Goal: Task Accomplishment & Management: Use online tool/utility

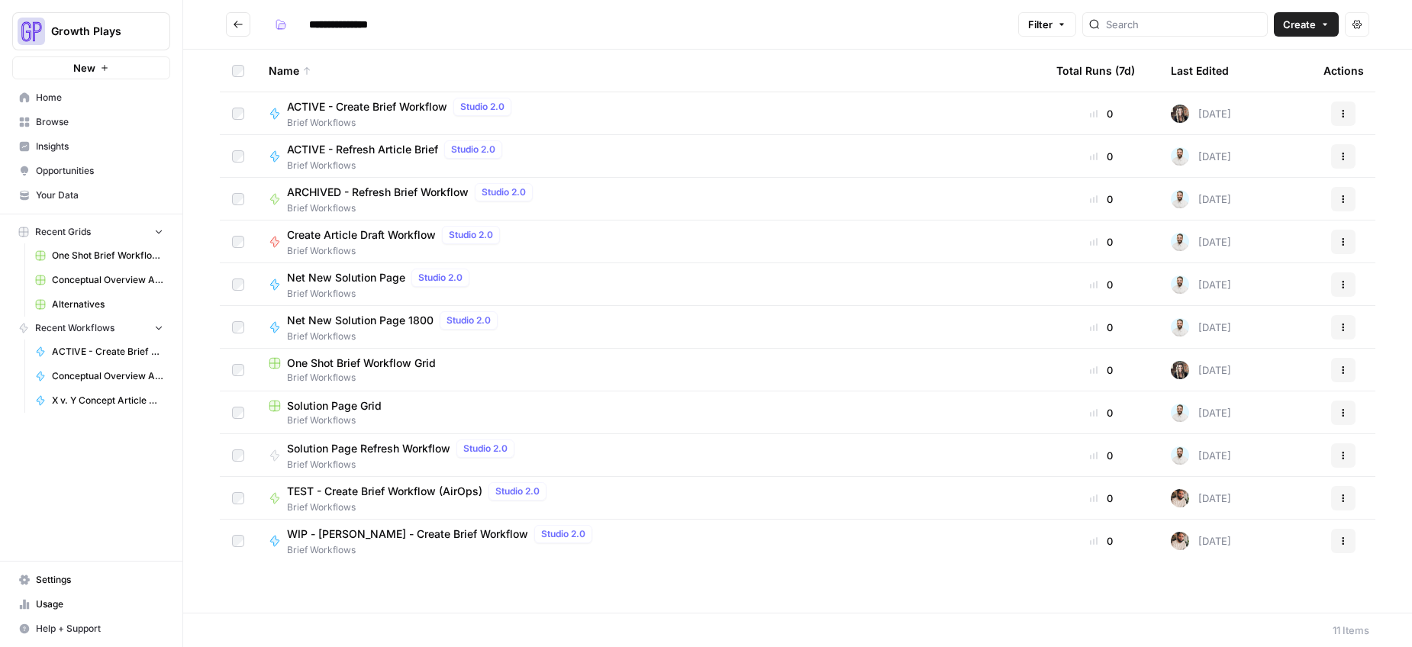
click at [126, 379] on span "Conceptual Overview Article Generator" at bounding box center [107, 376] width 111 height 14
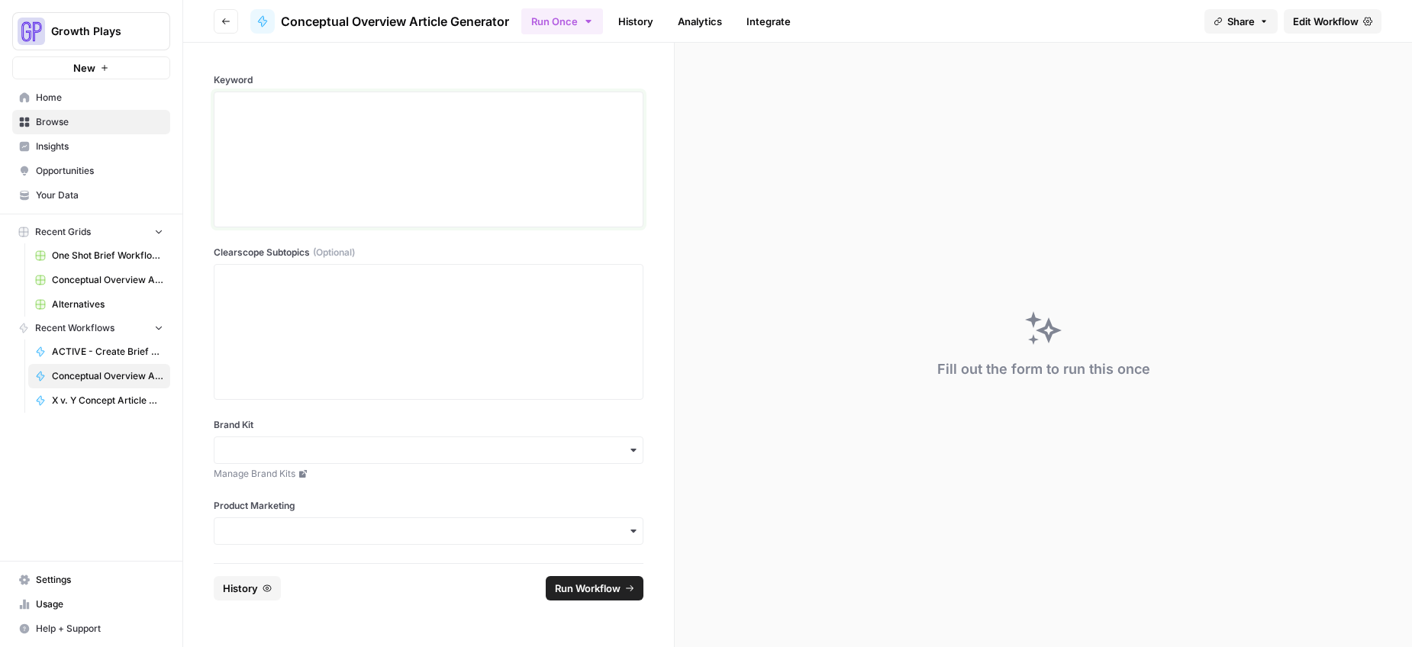
click at [344, 147] on div at bounding box center [429, 159] width 410 height 122
click at [386, 352] on div at bounding box center [429, 332] width 410 height 122
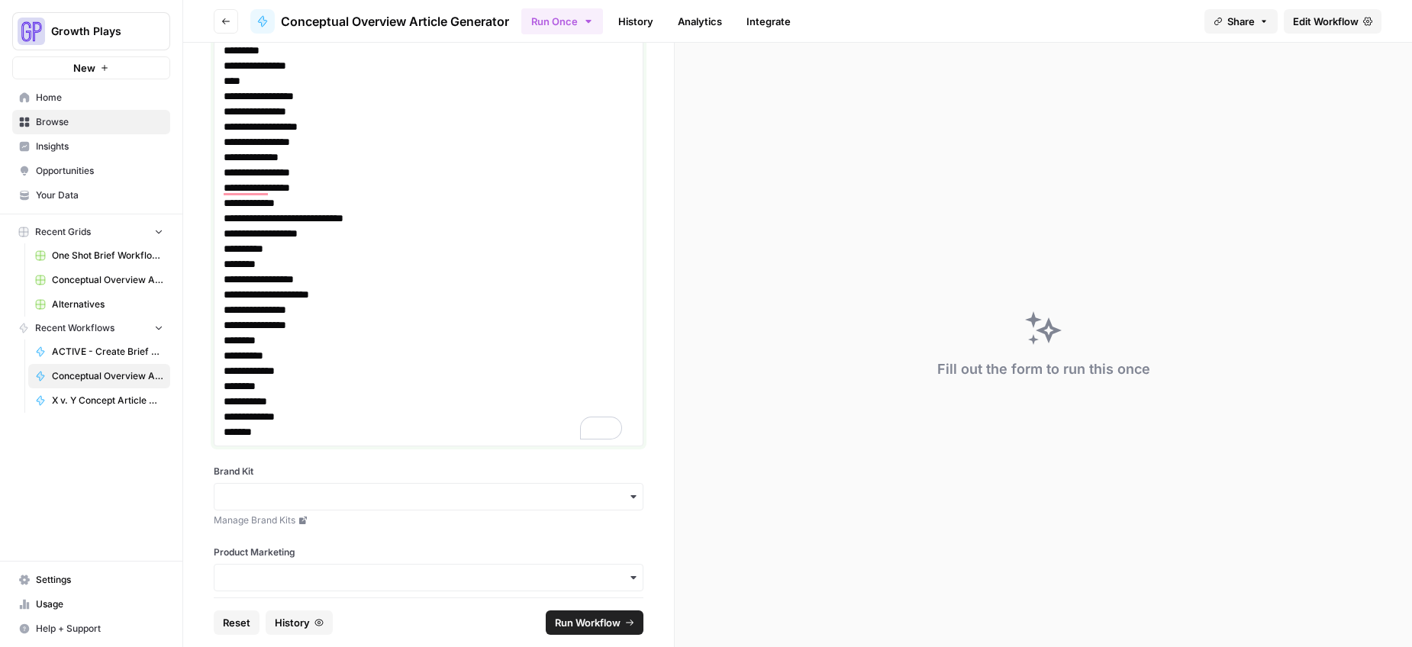
scroll to position [607, 0]
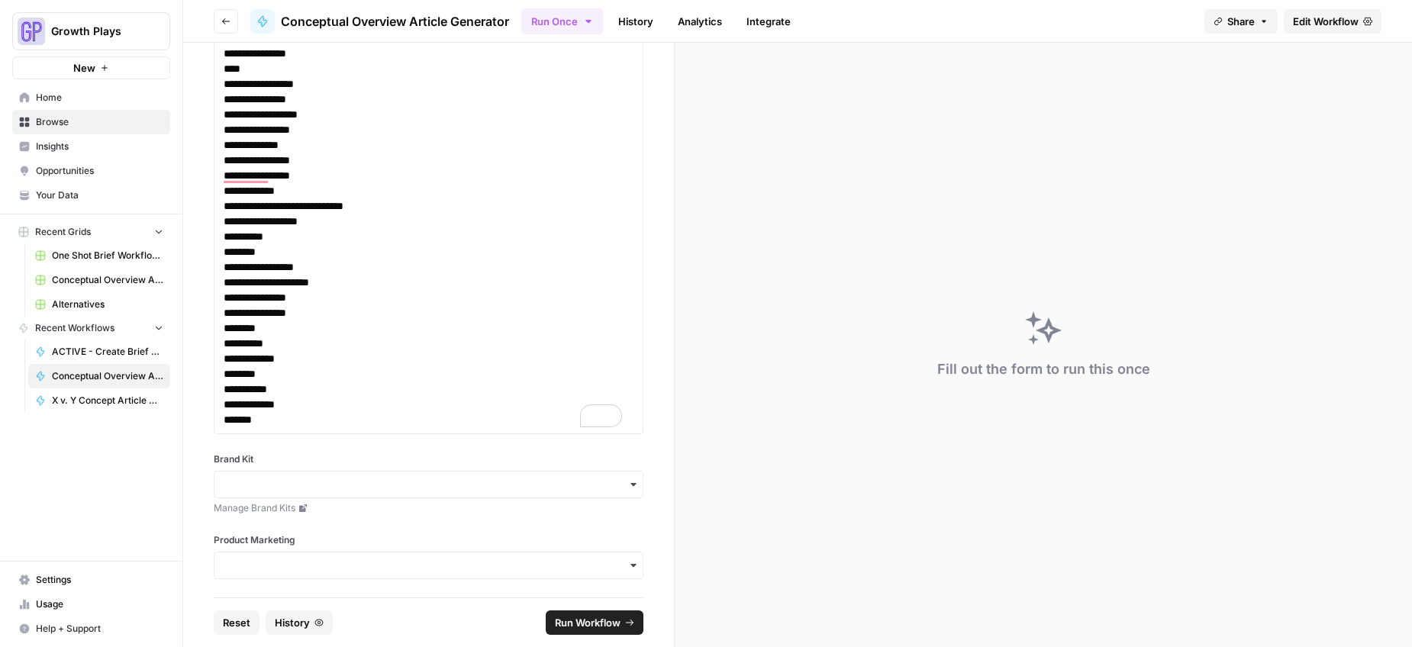
click at [266, 475] on div "button" at bounding box center [429, 484] width 430 height 27
click at [268, 485] on input "Brand Kit" at bounding box center [429, 484] width 410 height 15
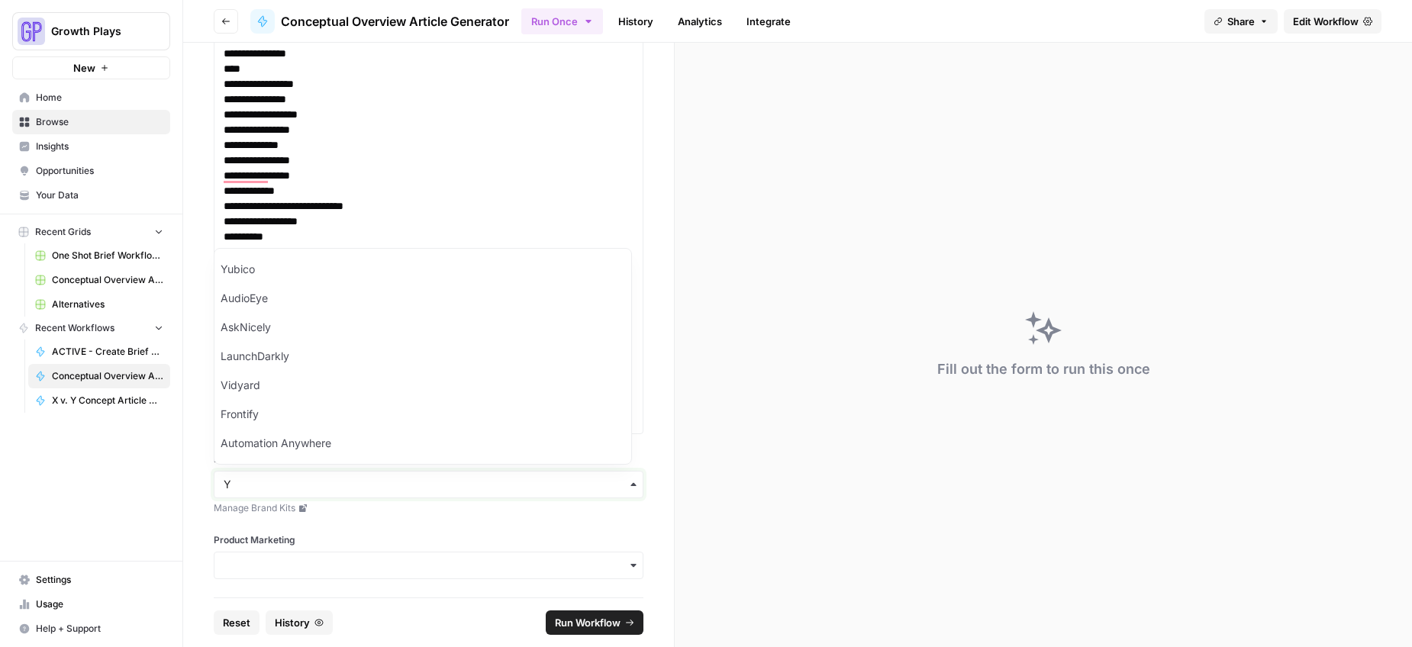
type input "Y"
click at [260, 275] on div "Yubico" at bounding box center [423, 269] width 417 height 29
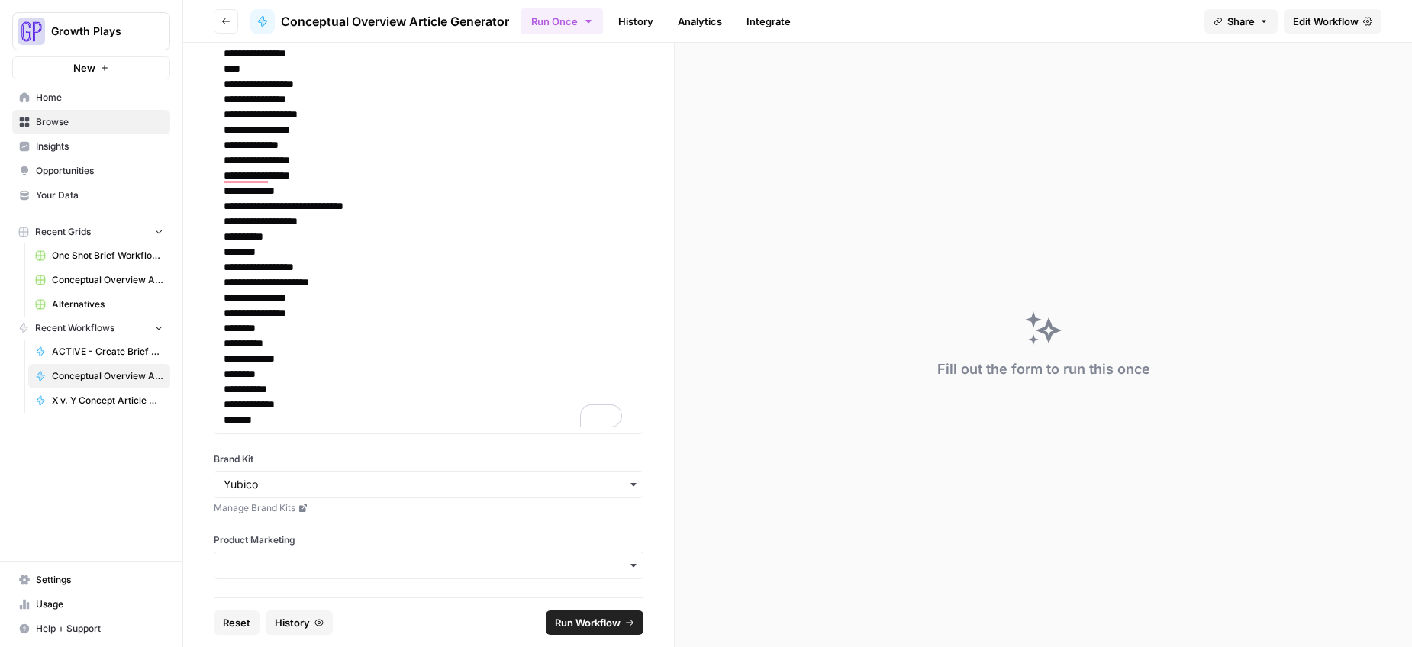
click at [276, 574] on div "button" at bounding box center [429, 565] width 430 height 27
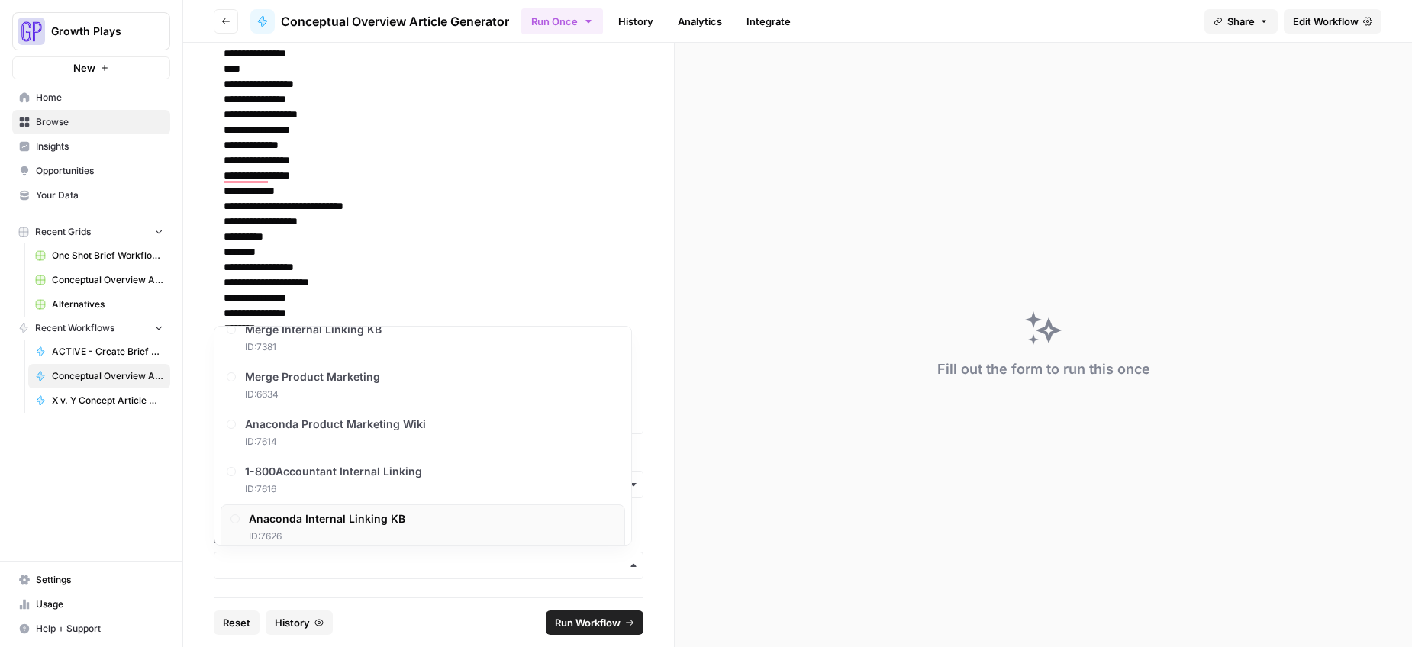
scroll to position [497, 0]
click at [272, 563] on input "Product Marketing" at bounding box center [429, 565] width 410 height 15
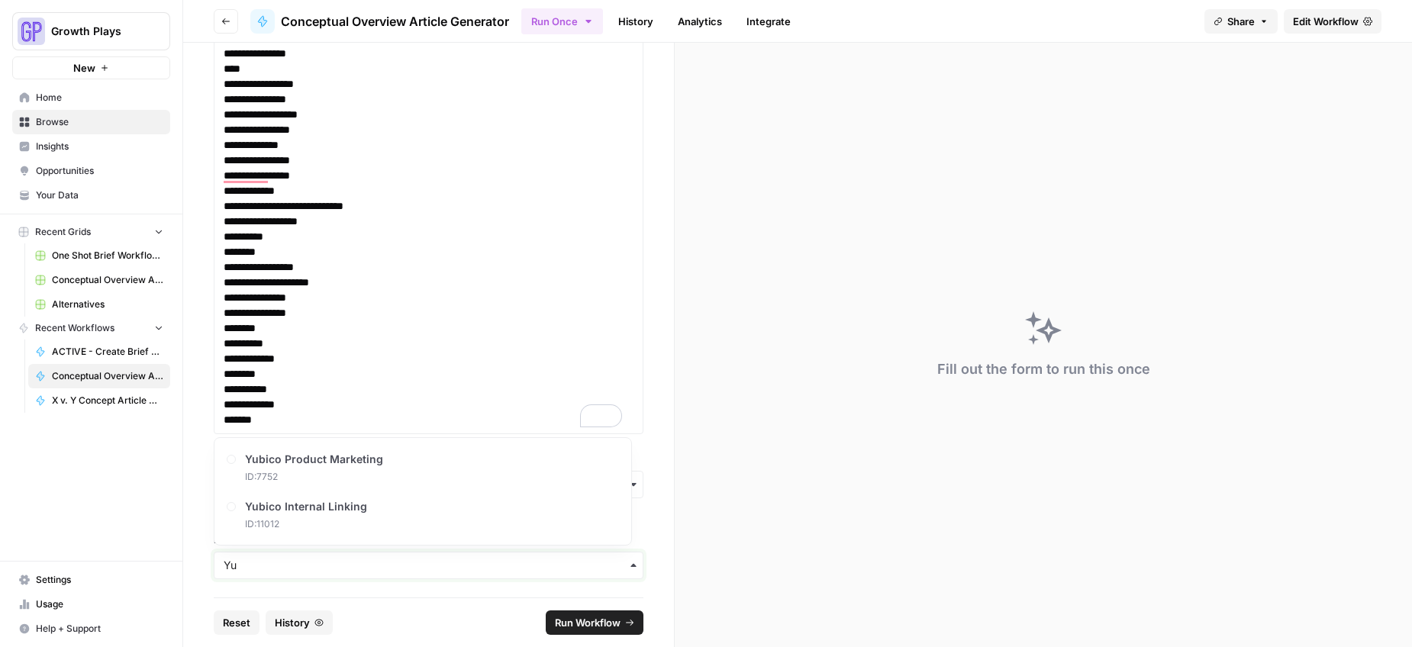
type input "Yu"
click at [308, 470] on span "ID: 7752" at bounding box center [318, 477] width 138 height 14
click at [600, 626] on span "Run Workflow" at bounding box center [588, 622] width 66 height 15
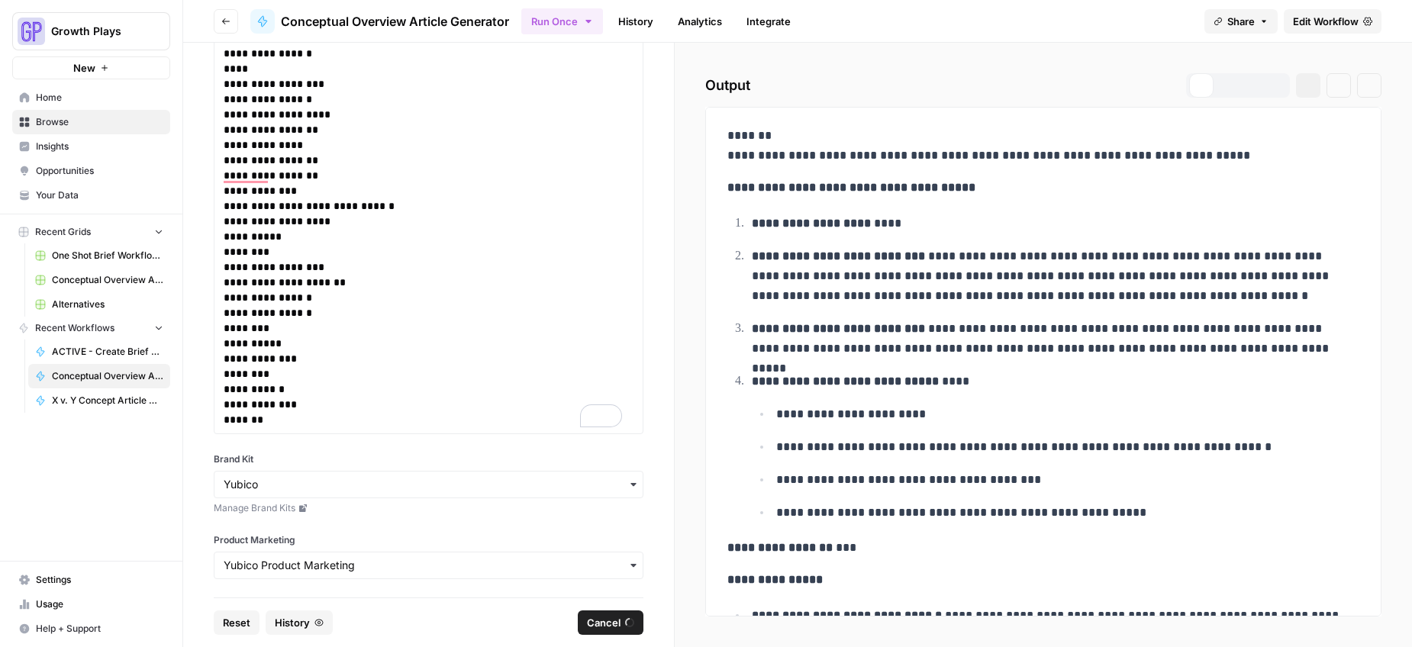
scroll to position [607, 0]
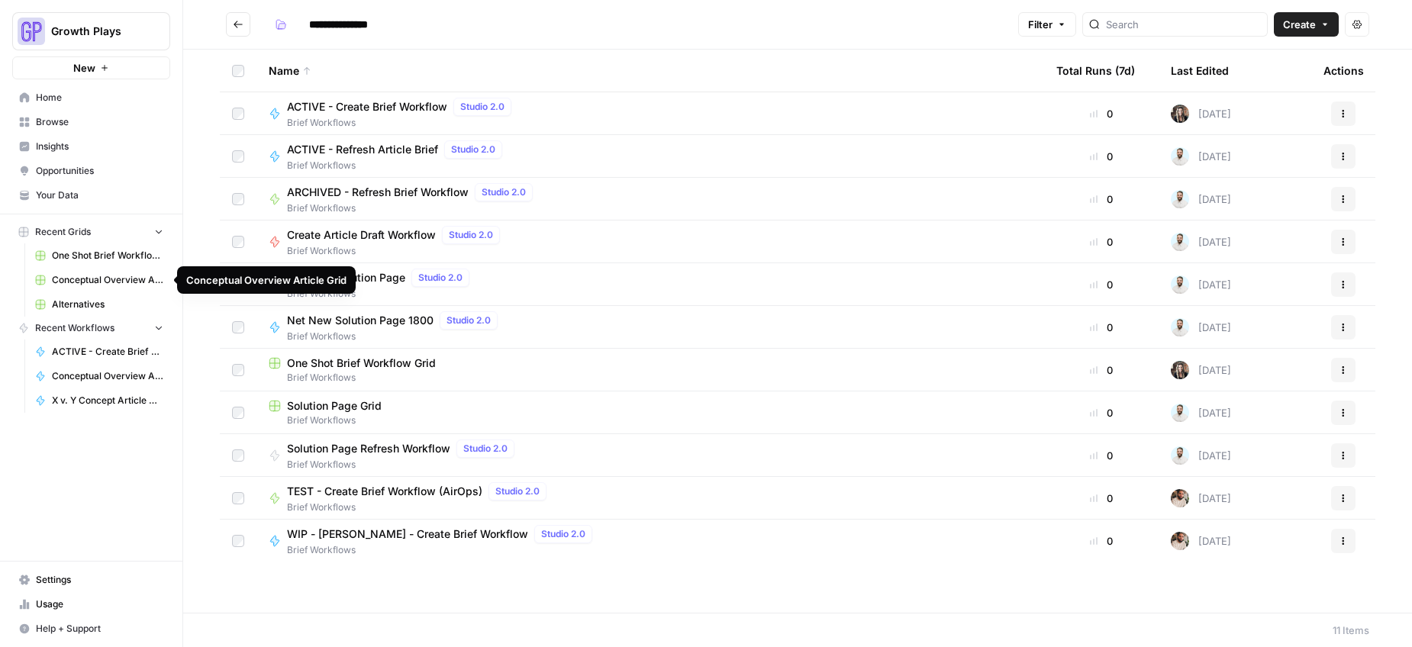
click at [108, 278] on span "Conceptual Overview Article Grid" at bounding box center [107, 280] width 111 height 14
type input "**********"
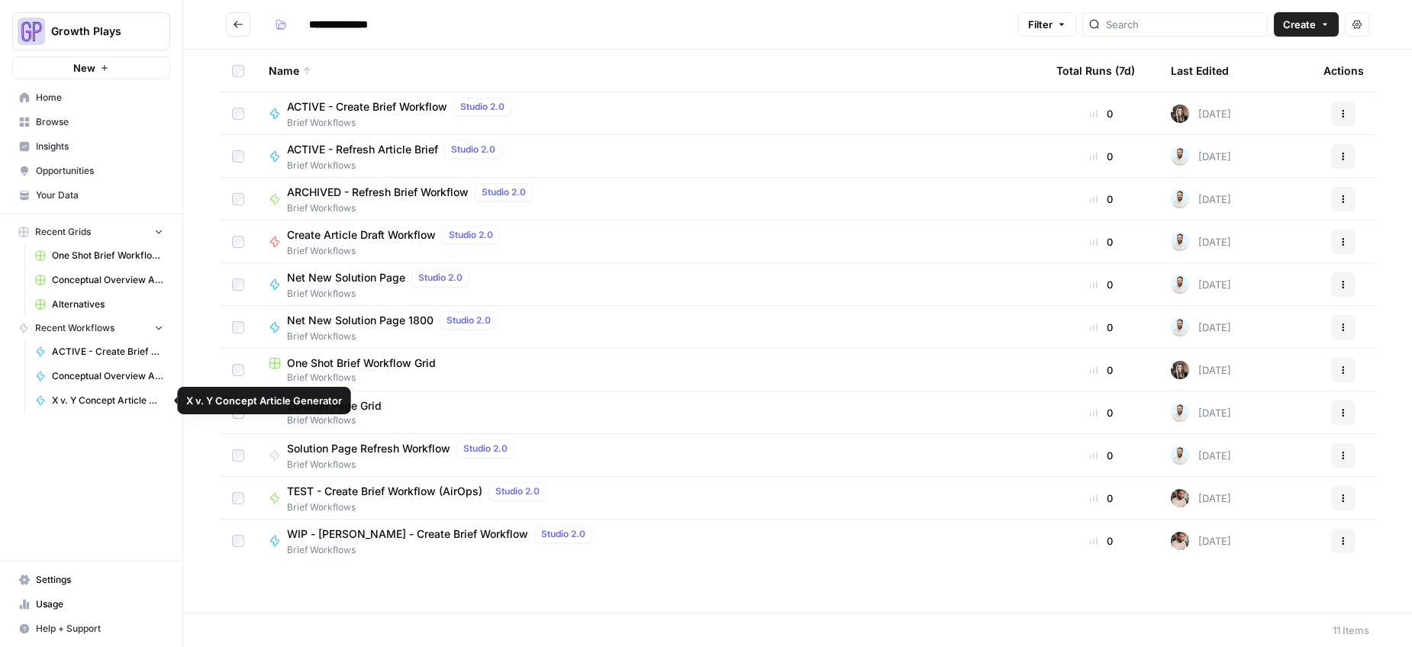
click at [104, 380] on span "Conceptual Overview Article Generator" at bounding box center [107, 376] width 111 height 14
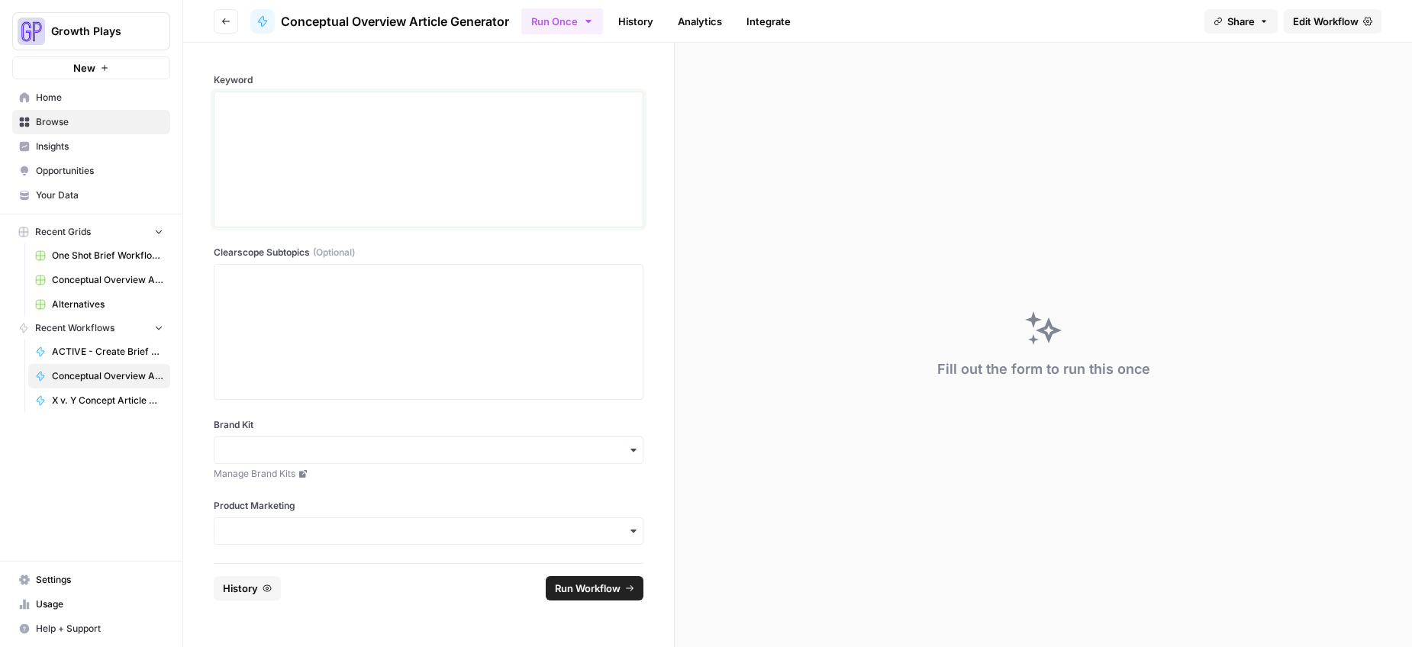
click at [372, 195] on div at bounding box center [429, 159] width 410 height 122
click at [377, 332] on div at bounding box center [429, 332] width 410 height 122
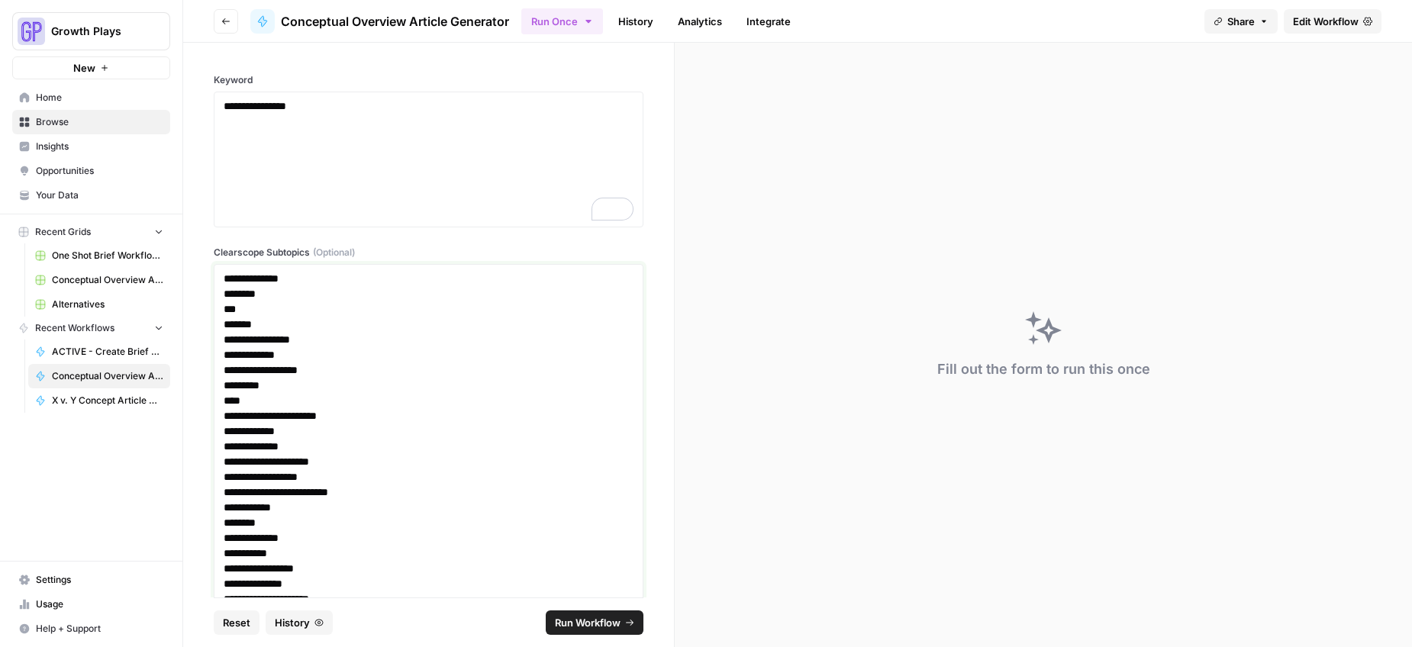
scroll to position [821, 0]
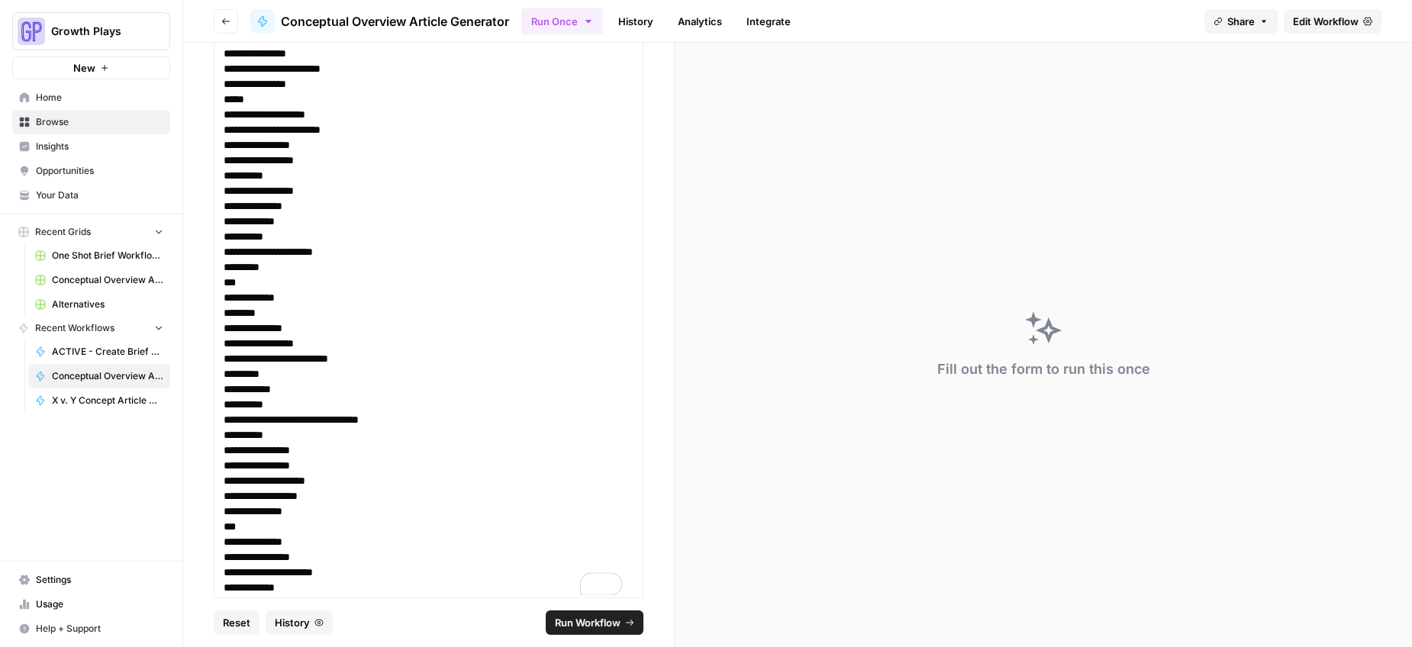
click at [179, 568] on nav "Settings Usage Help + Support" at bounding box center [91, 605] width 182 height 86
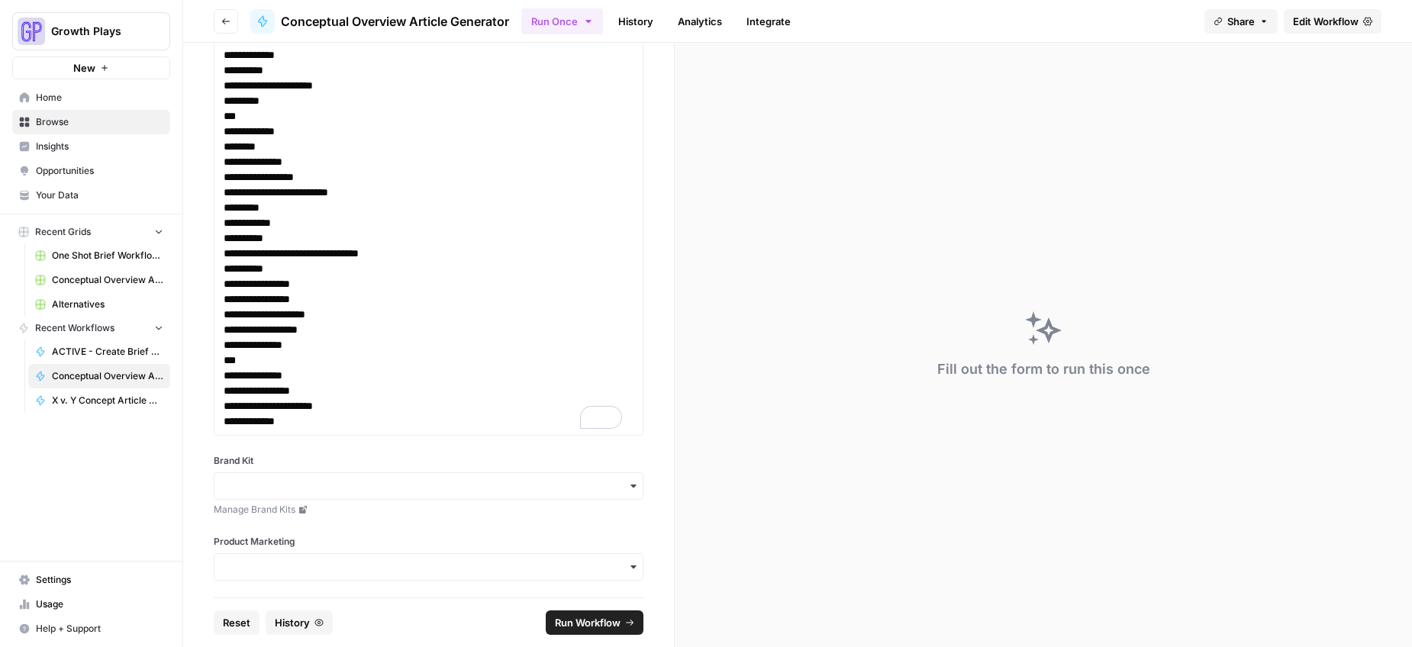
scroll to position [0, 0]
click at [281, 476] on div "button" at bounding box center [429, 484] width 430 height 27
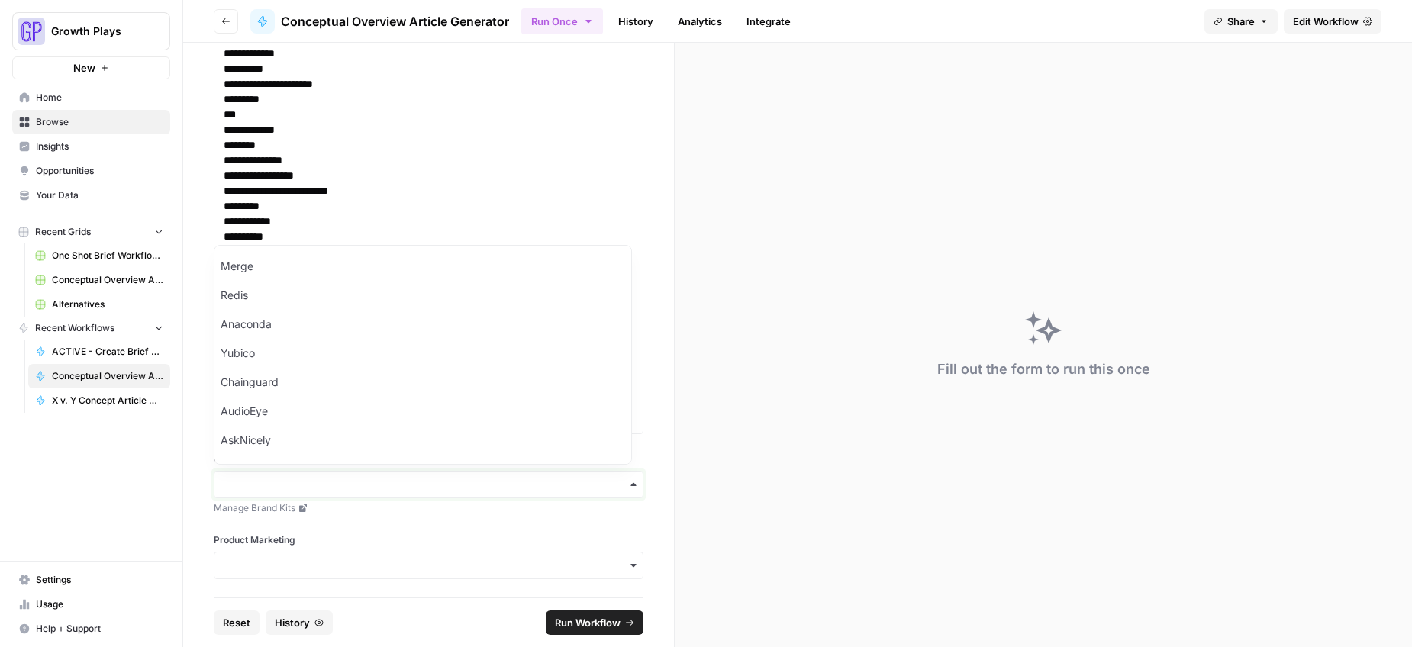
click at [278, 489] on input "Brand Kit" at bounding box center [429, 484] width 410 height 15
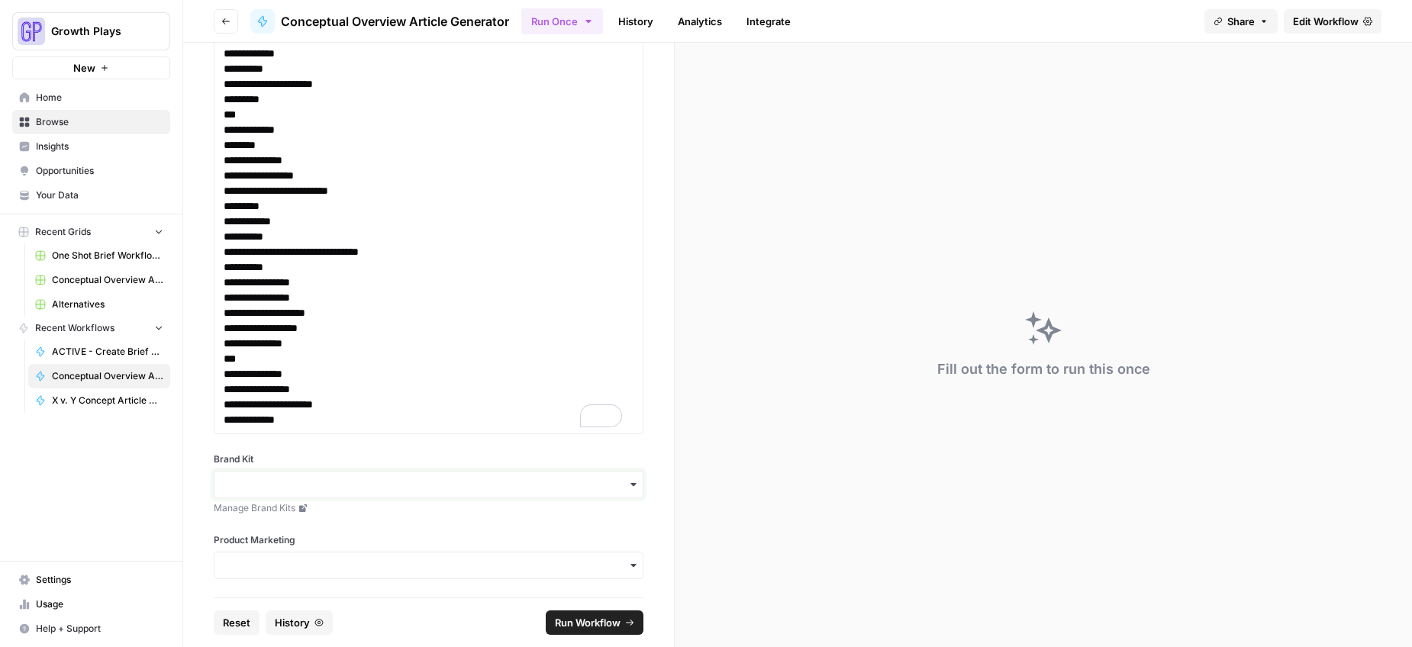
type input "u"
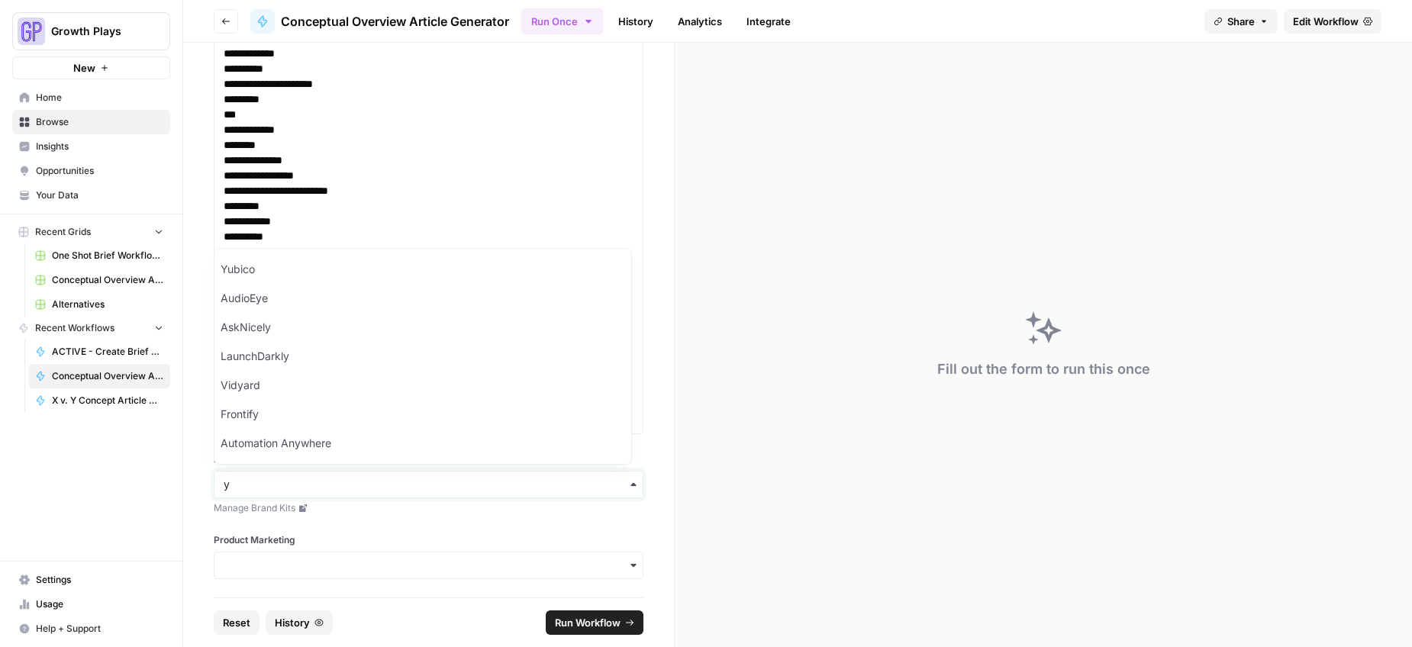
type input "y"
click at [277, 274] on div "Yubico" at bounding box center [423, 269] width 417 height 29
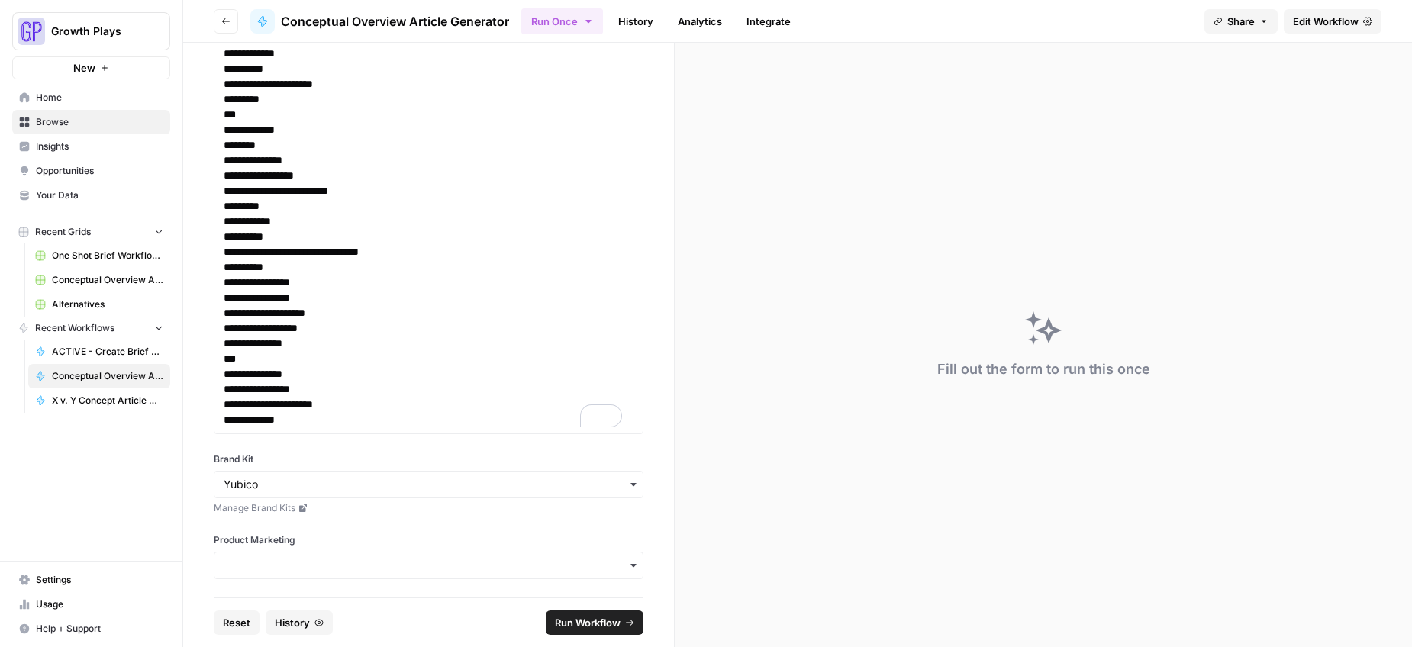
click at [286, 550] on div "Product Marketing" at bounding box center [429, 557] width 430 height 46
click at [286, 561] on input "Product Marketing" at bounding box center [429, 565] width 410 height 15
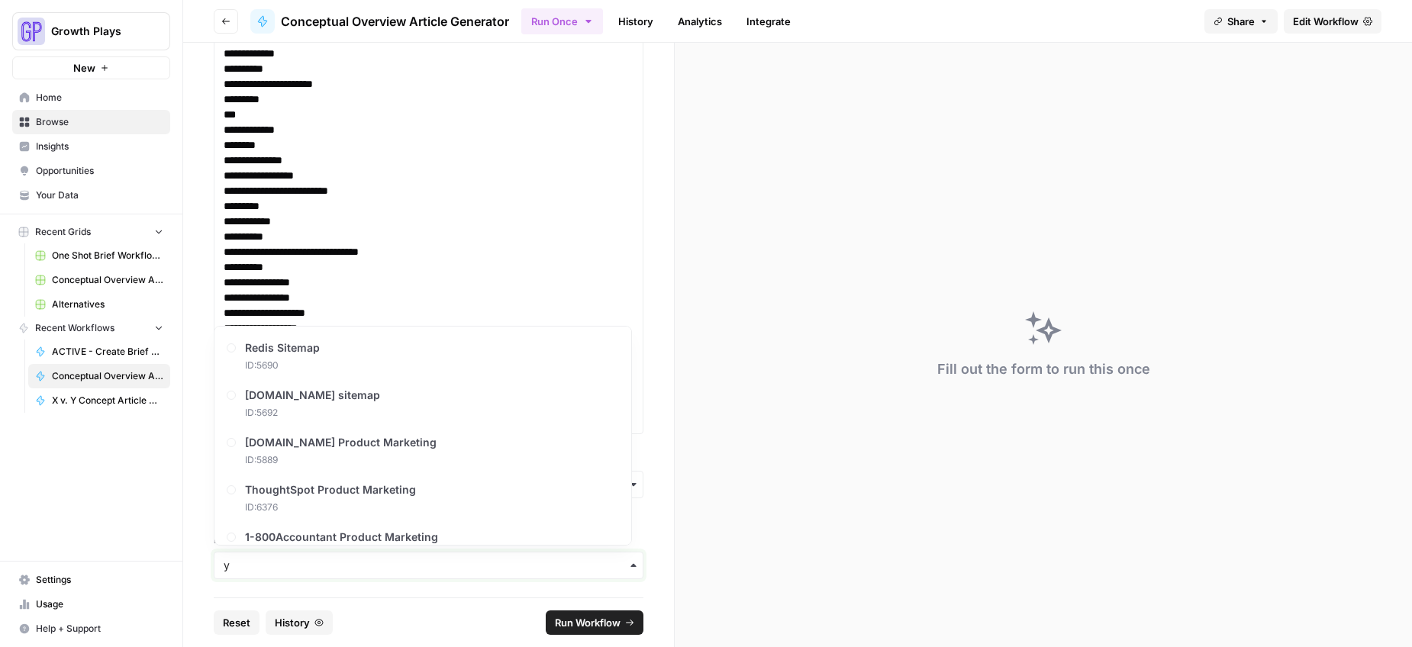
type input "y"
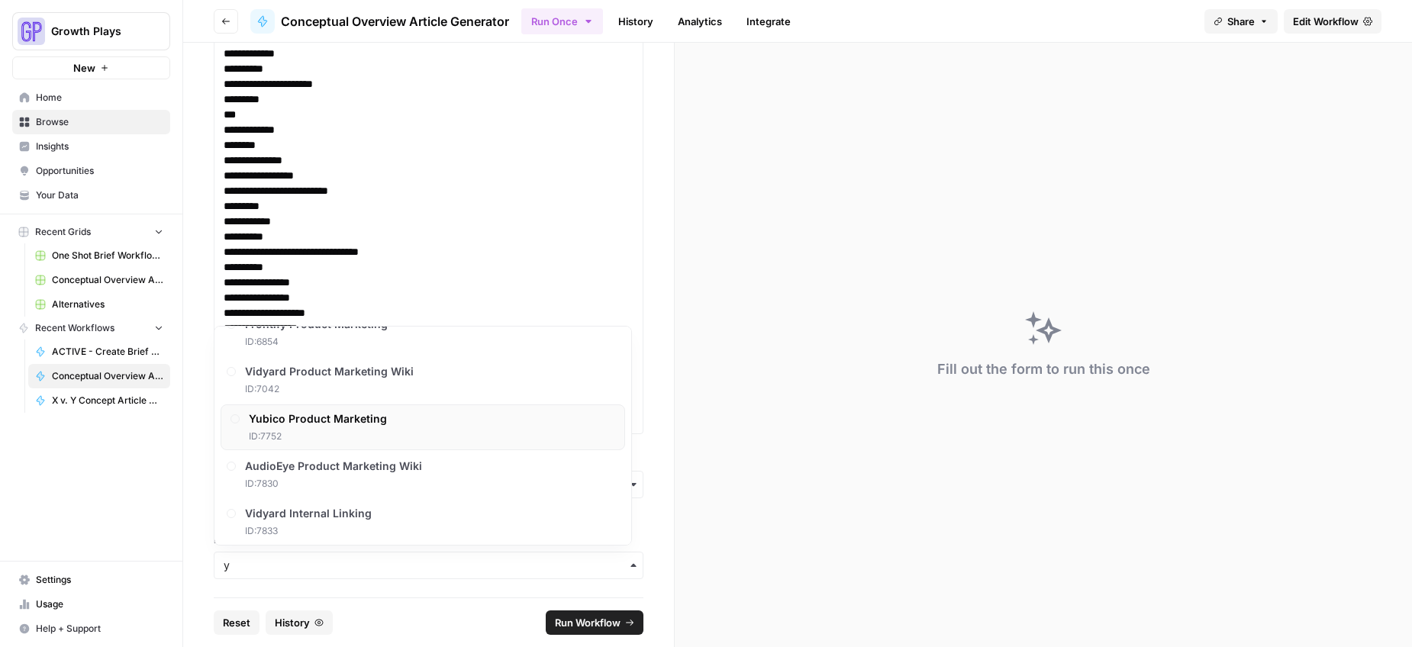
click at [407, 432] on div "Yubico Product Marketing ID: 7752" at bounding box center [423, 428] width 405 height 46
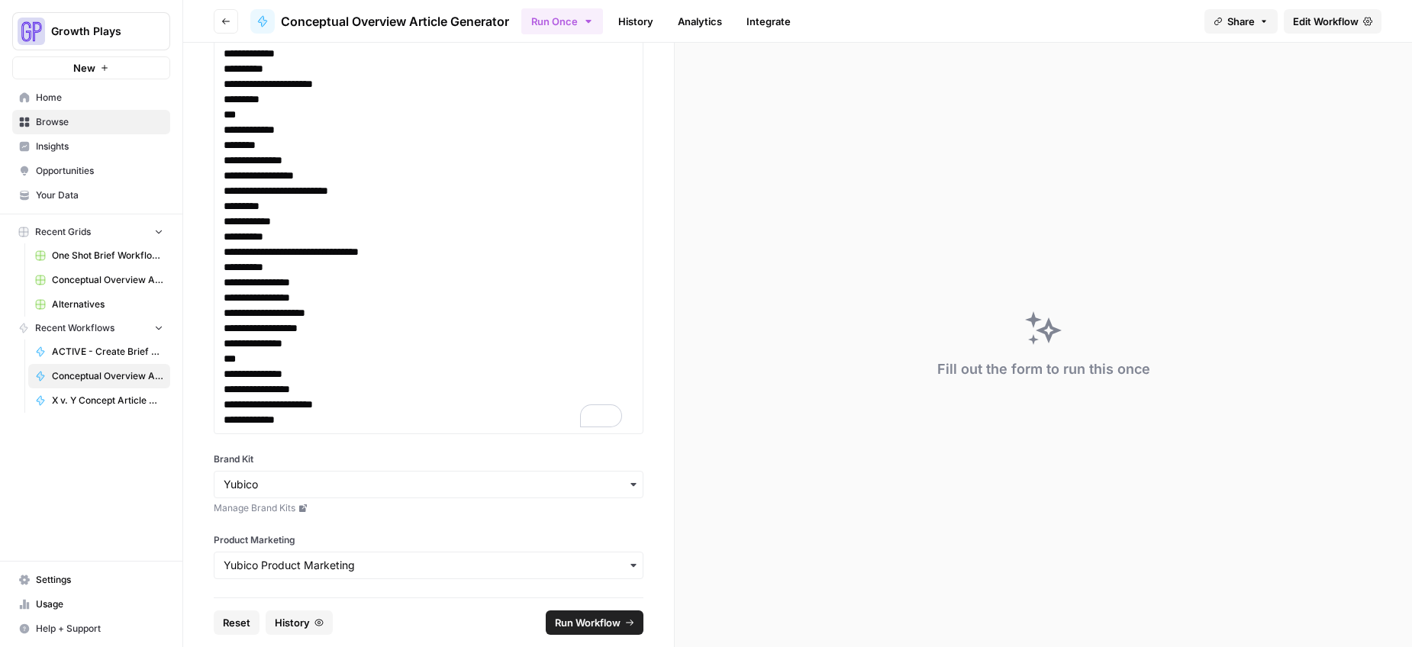
click at [570, 619] on span "Run Workflow" at bounding box center [588, 622] width 66 height 15
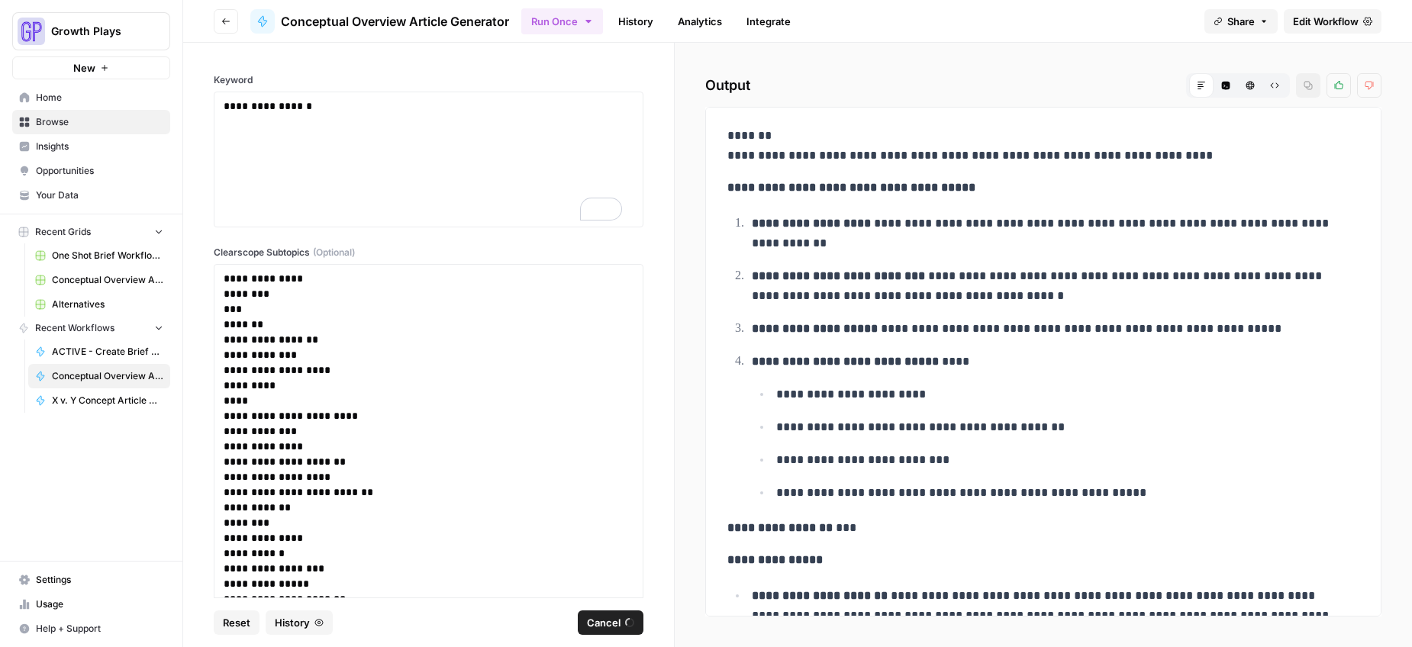
scroll to position [989, 0]
